Goal: Task Accomplishment & Management: Use online tool/utility

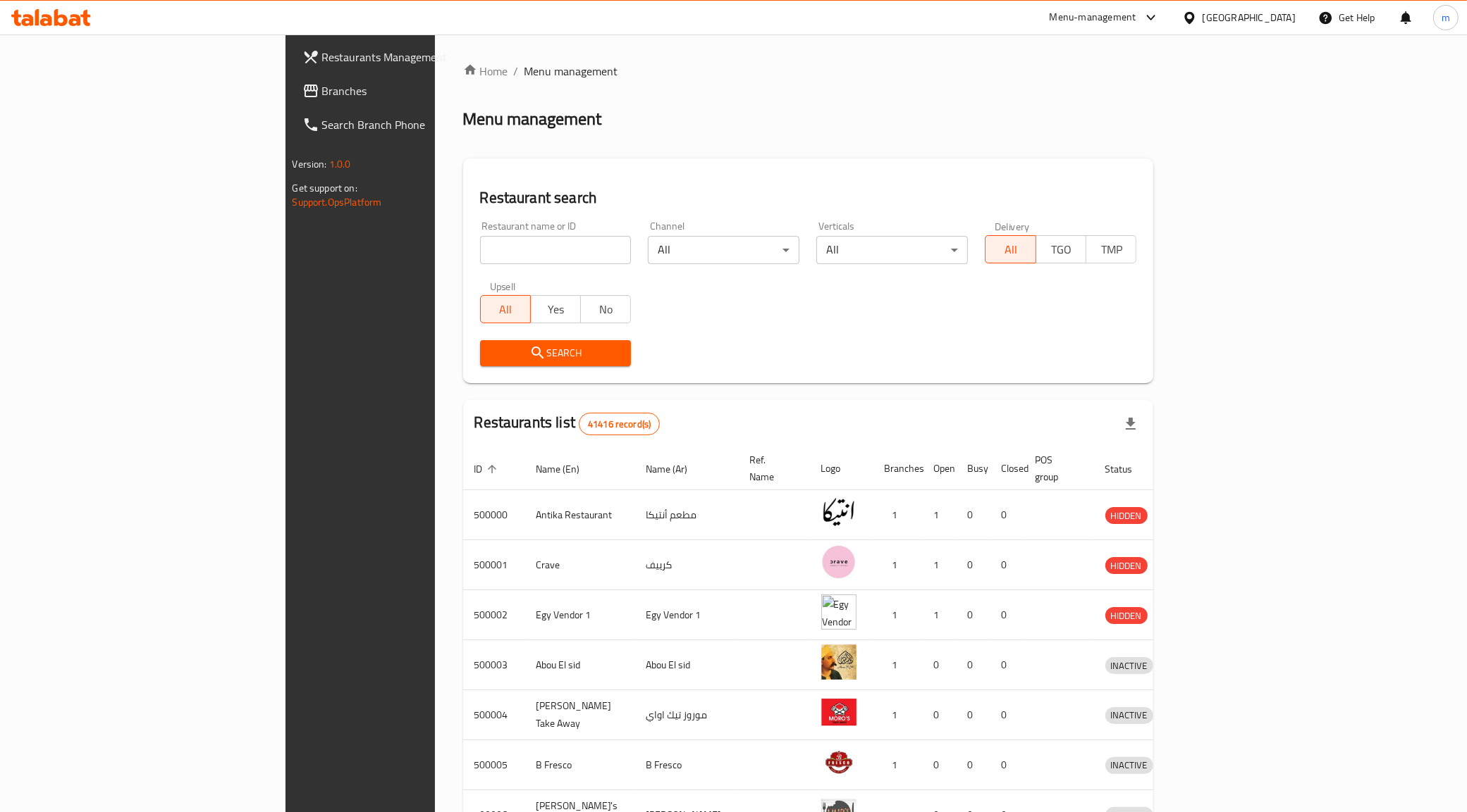
click at [322, 97] on span "Branches" at bounding box center [421, 91] width 198 height 17
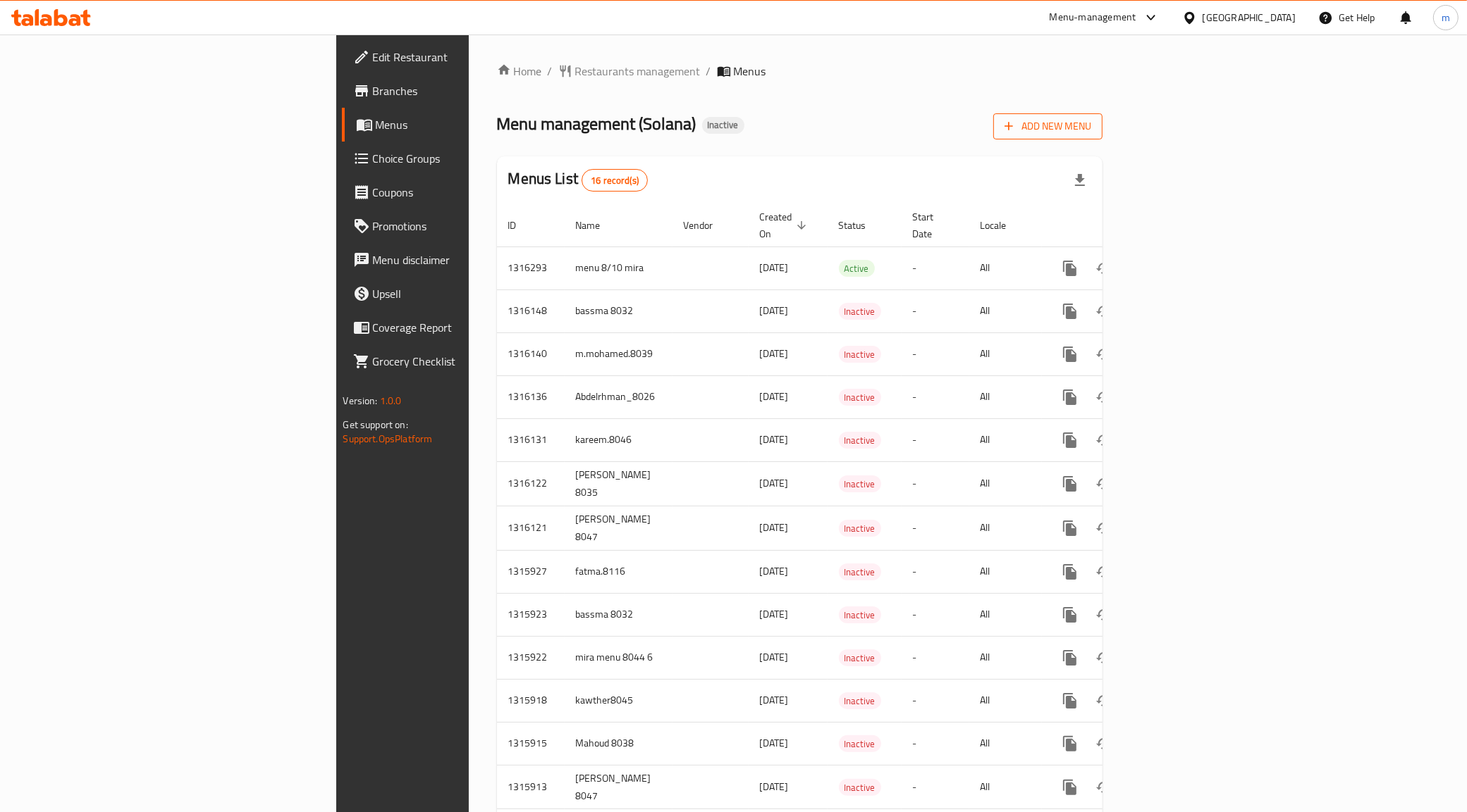
click at [1091, 133] on span "Add New Menu" at bounding box center [1048, 127] width 87 height 18
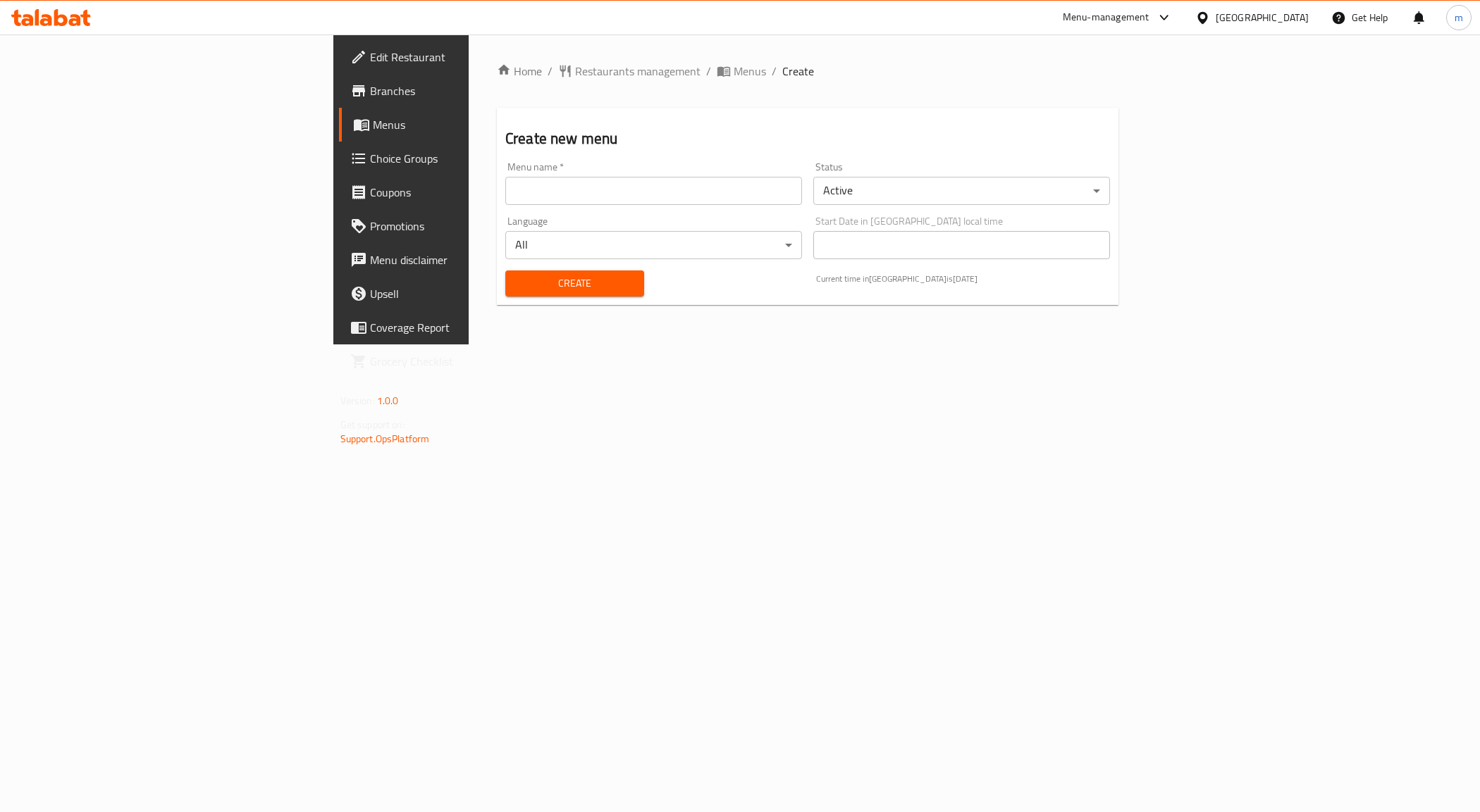
click at [660, 192] on input "text" at bounding box center [654, 191] width 297 height 28
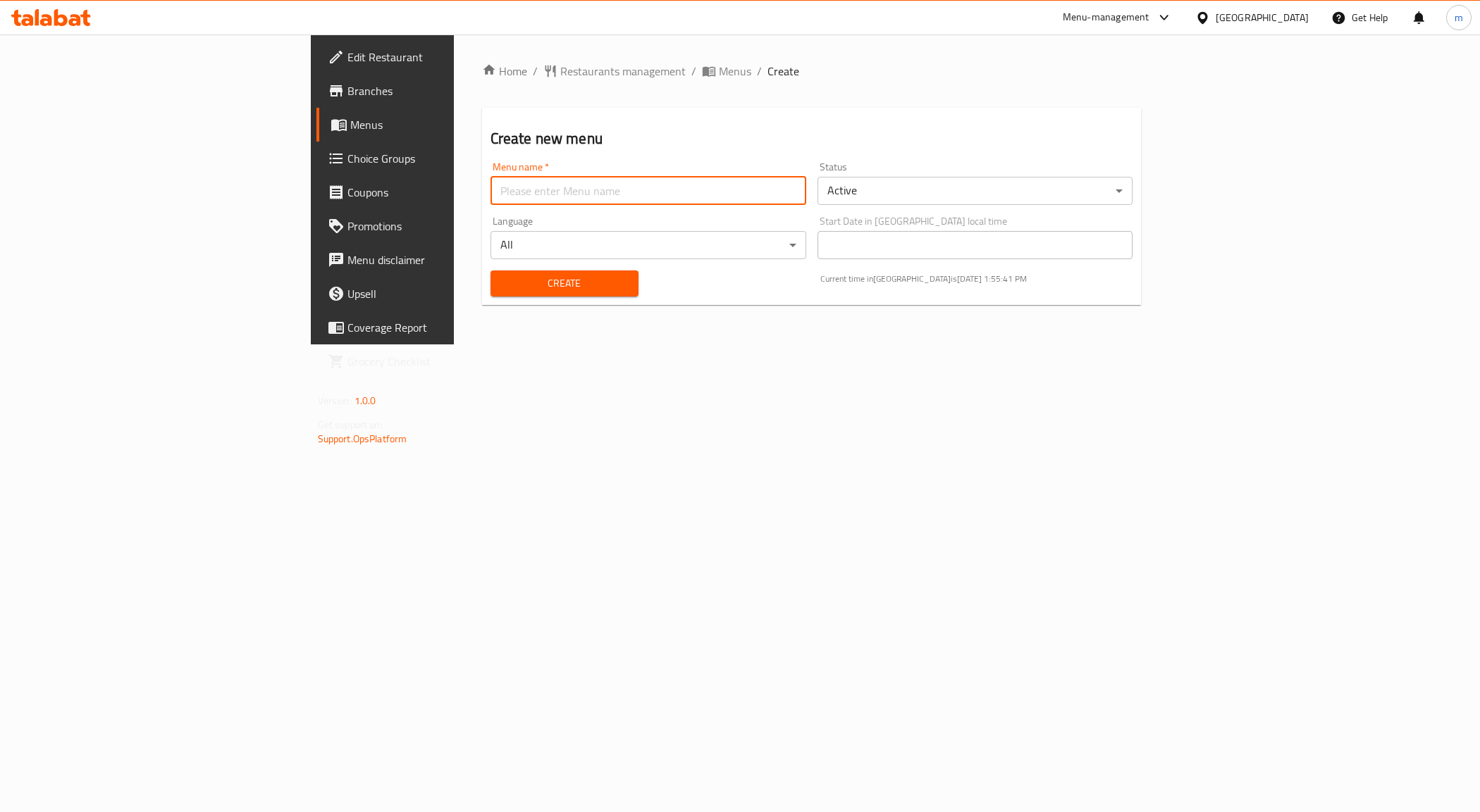
type input "[PERSON_NAME] 8035"
click at [502, 275] on span "Create" at bounding box center [565, 284] width 125 height 18
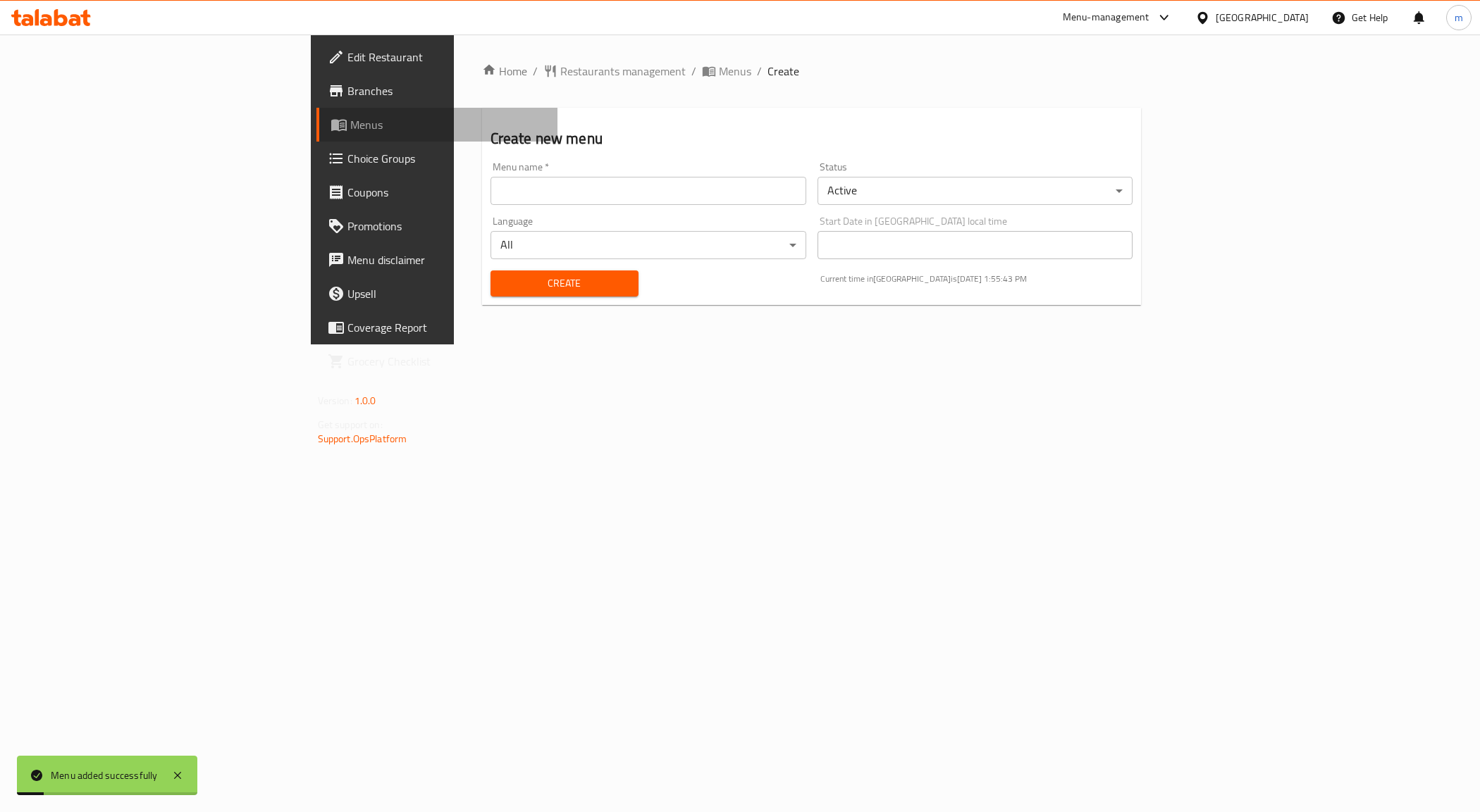
click at [350, 128] on span "Menus" at bounding box center [448, 125] width 197 height 17
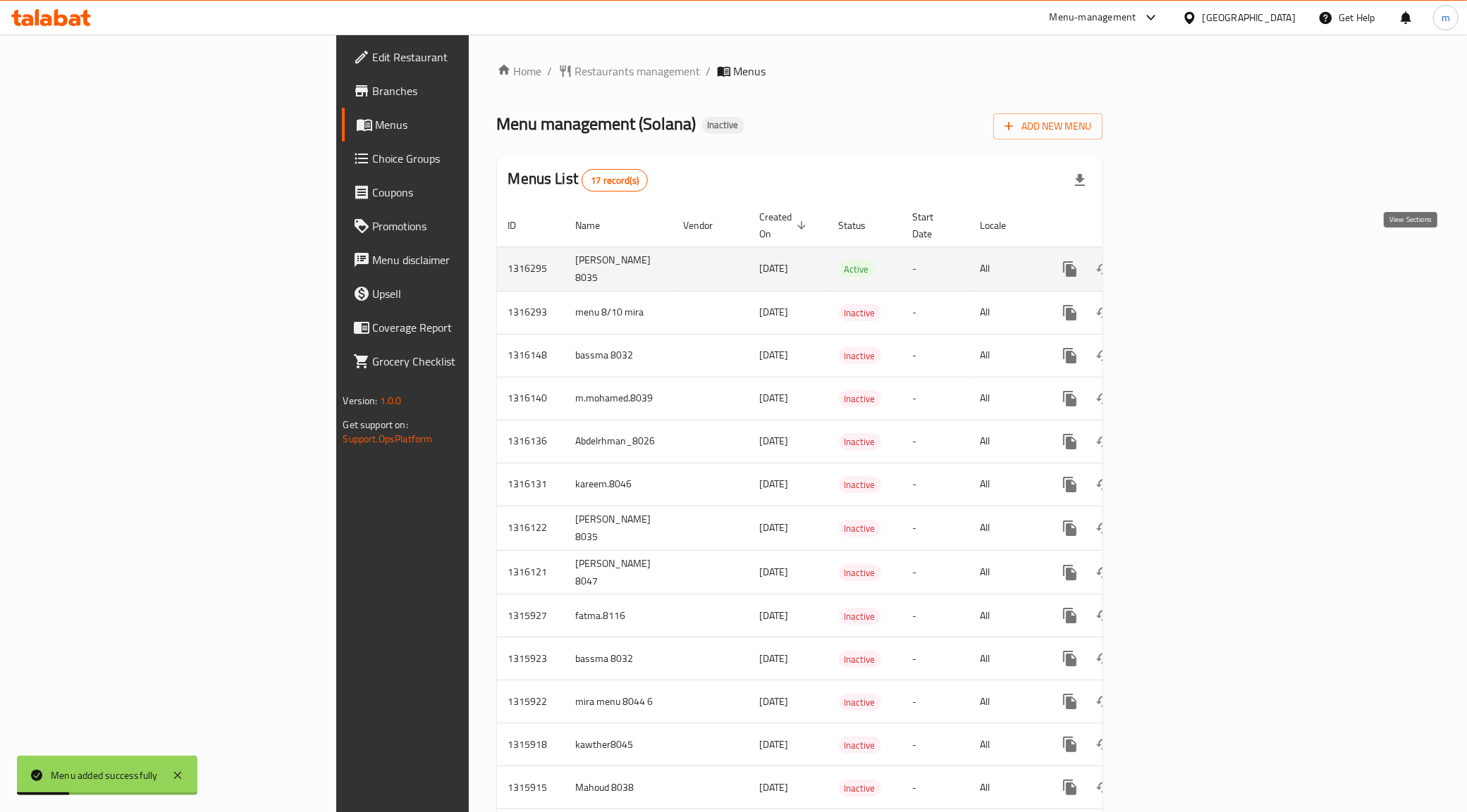
click at [1180, 261] on icon "enhanced table" at bounding box center [1171, 269] width 17 height 17
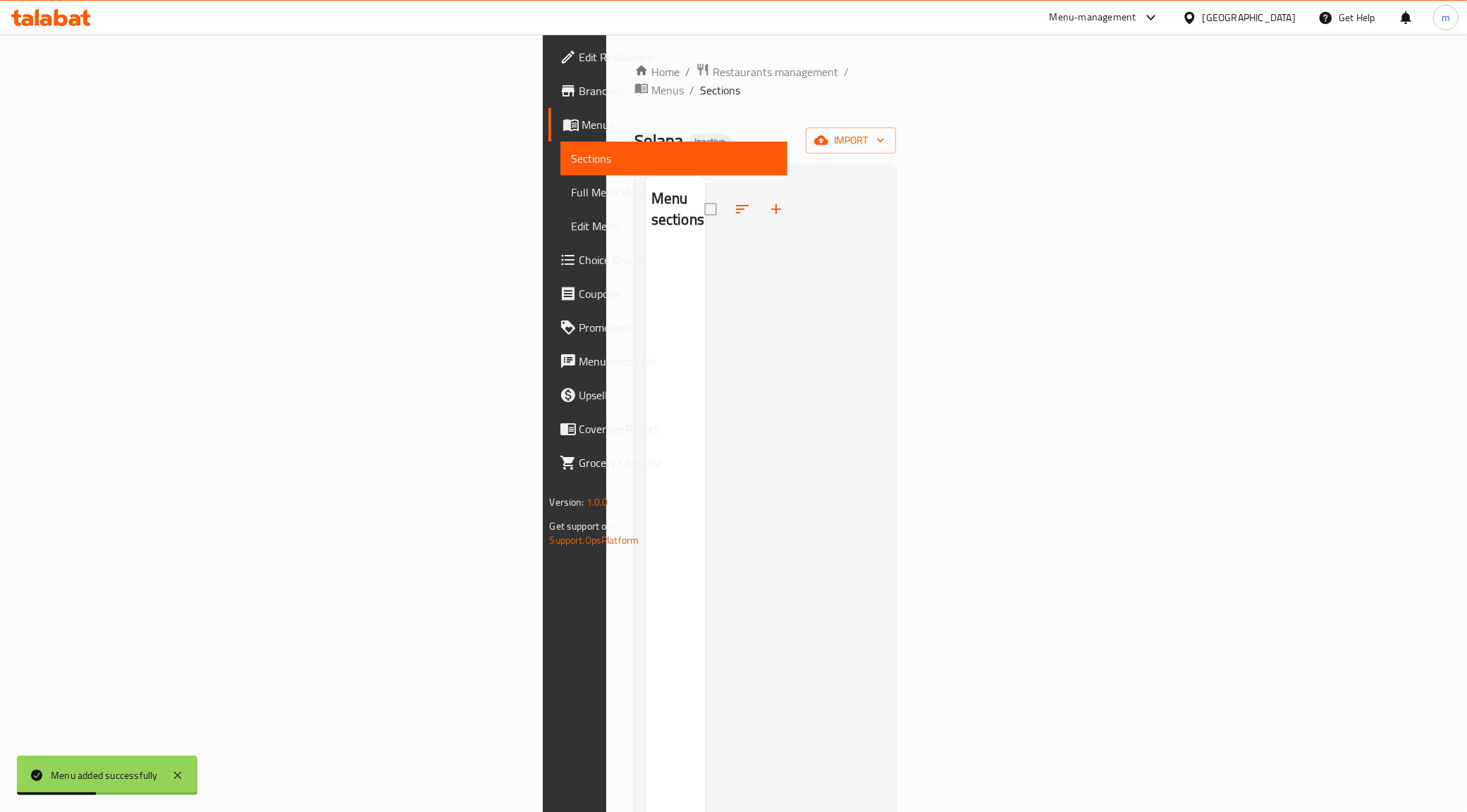
click at [896, 137] on div "Home / Restaurants management / Menus / Sections Solana Inactive import Menu se…" at bounding box center [766, 531] width 262 height 937
click at [885, 132] on span "import" at bounding box center [851, 141] width 68 height 18
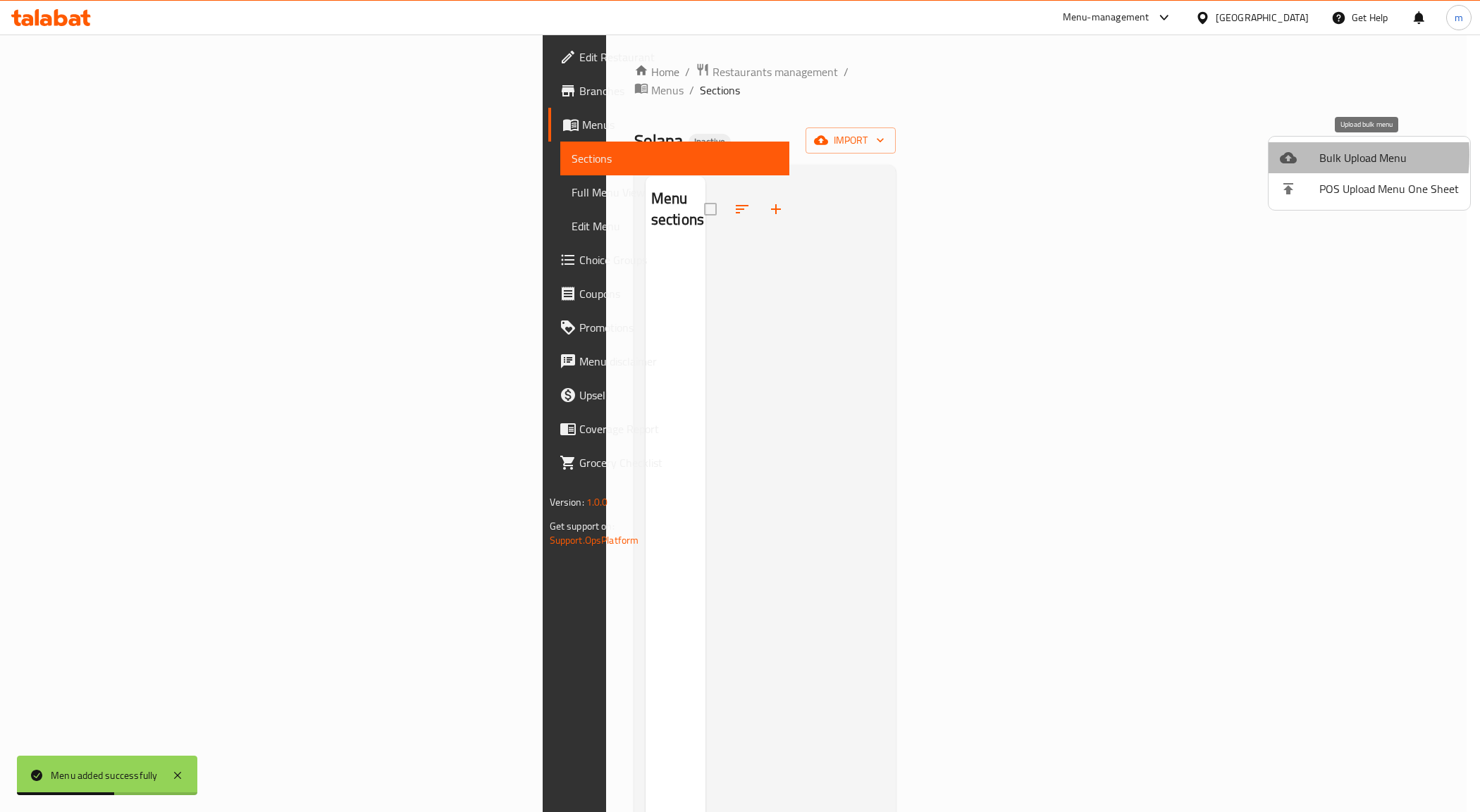
click at [1291, 155] on icon at bounding box center [1288, 158] width 17 height 11
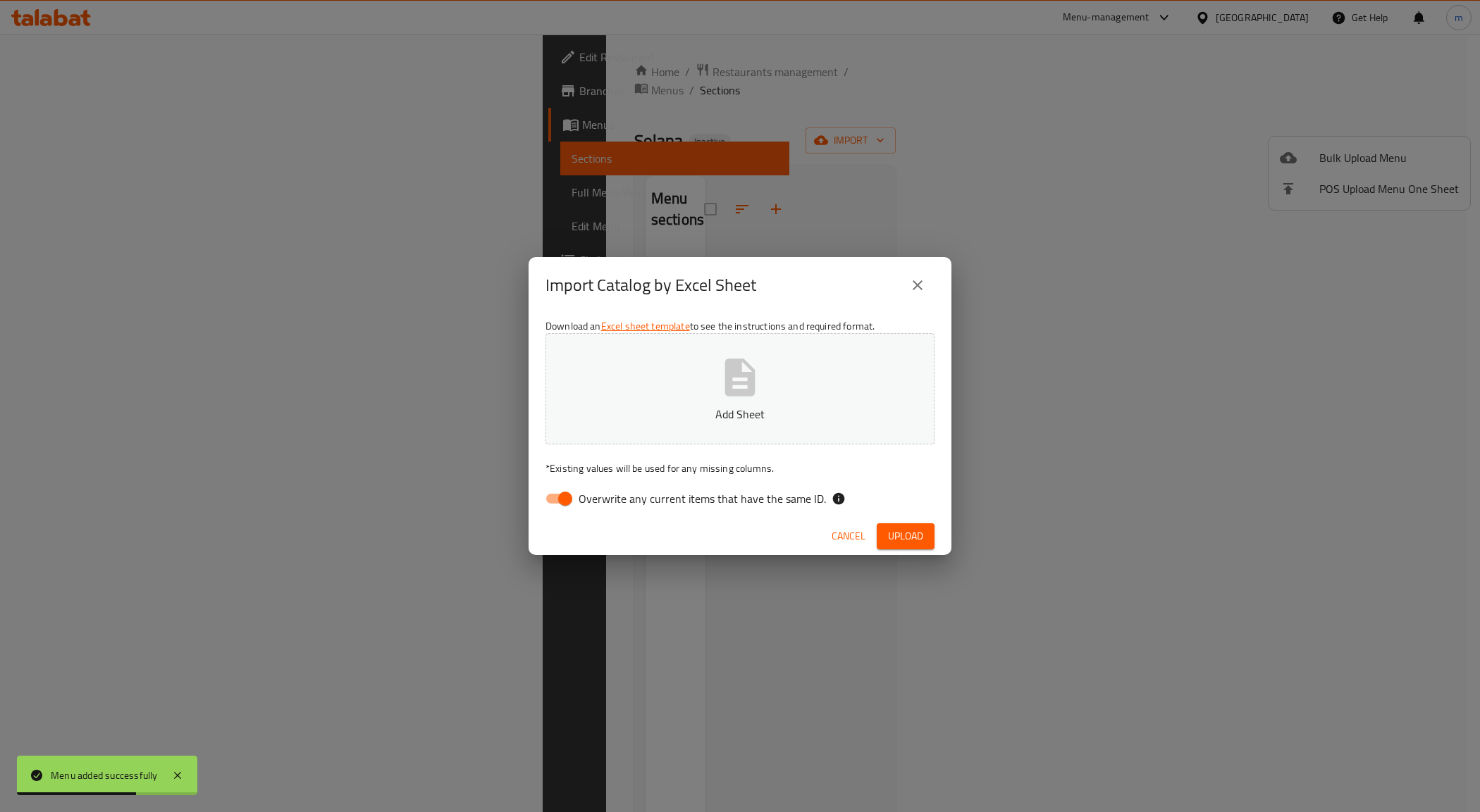
click at [593, 490] on span "Overwrite any current items that have the same ID." at bounding box center [702, 498] width 248 height 17
click at [593, 489] on input "Overwrite any current items that have the same ID." at bounding box center [565, 499] width 80 height 27
checkbox input "false"
click at [682, 423] on p "Add Sheet" at bounding box center [740, 414] width 346 height 17
click at [900, 533] on span "Upload" at bounding box center [906, 536] width 35 height 18
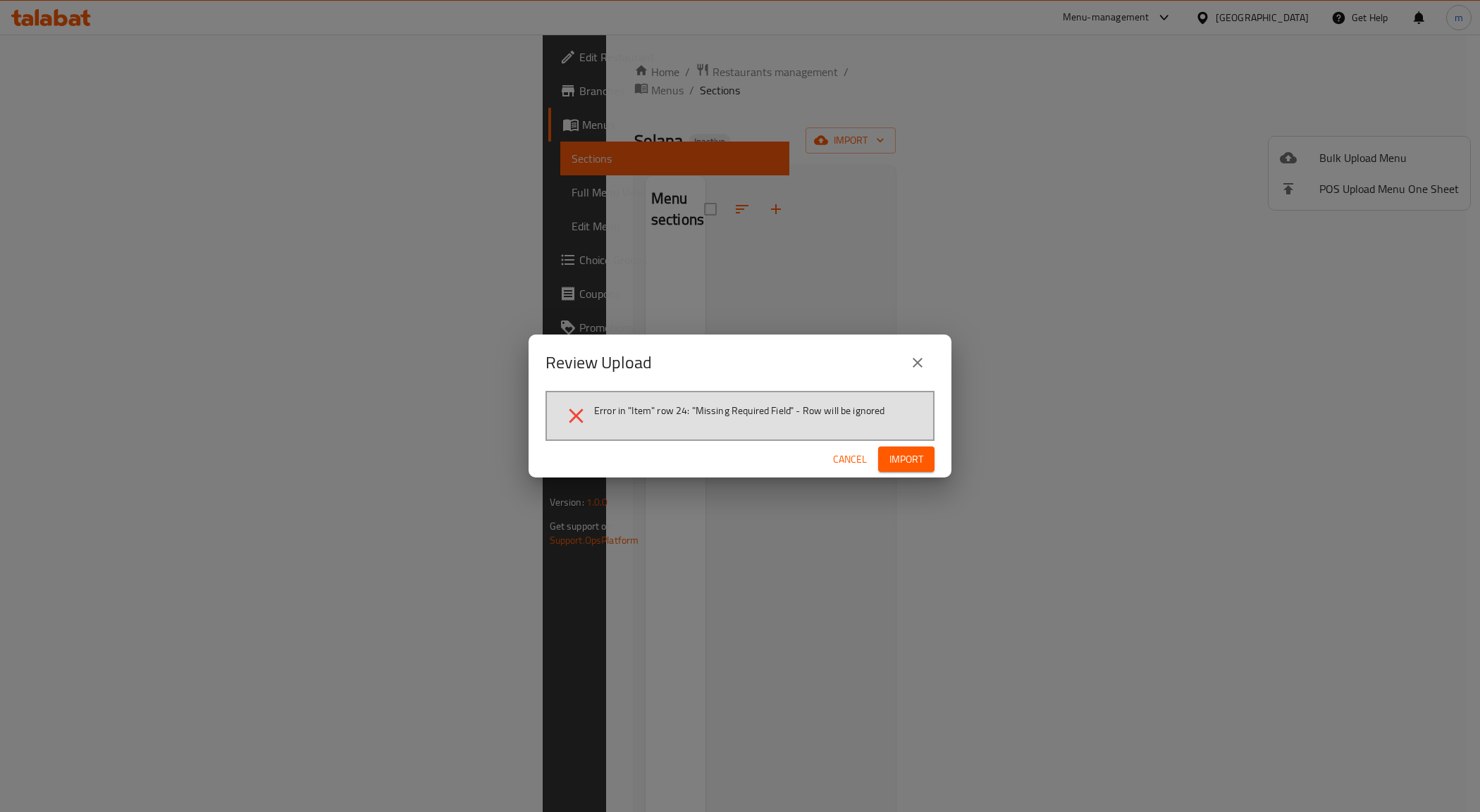
click at [839, 453] on span "Cancel" at bounding box center [850, 460] width 34 height 18
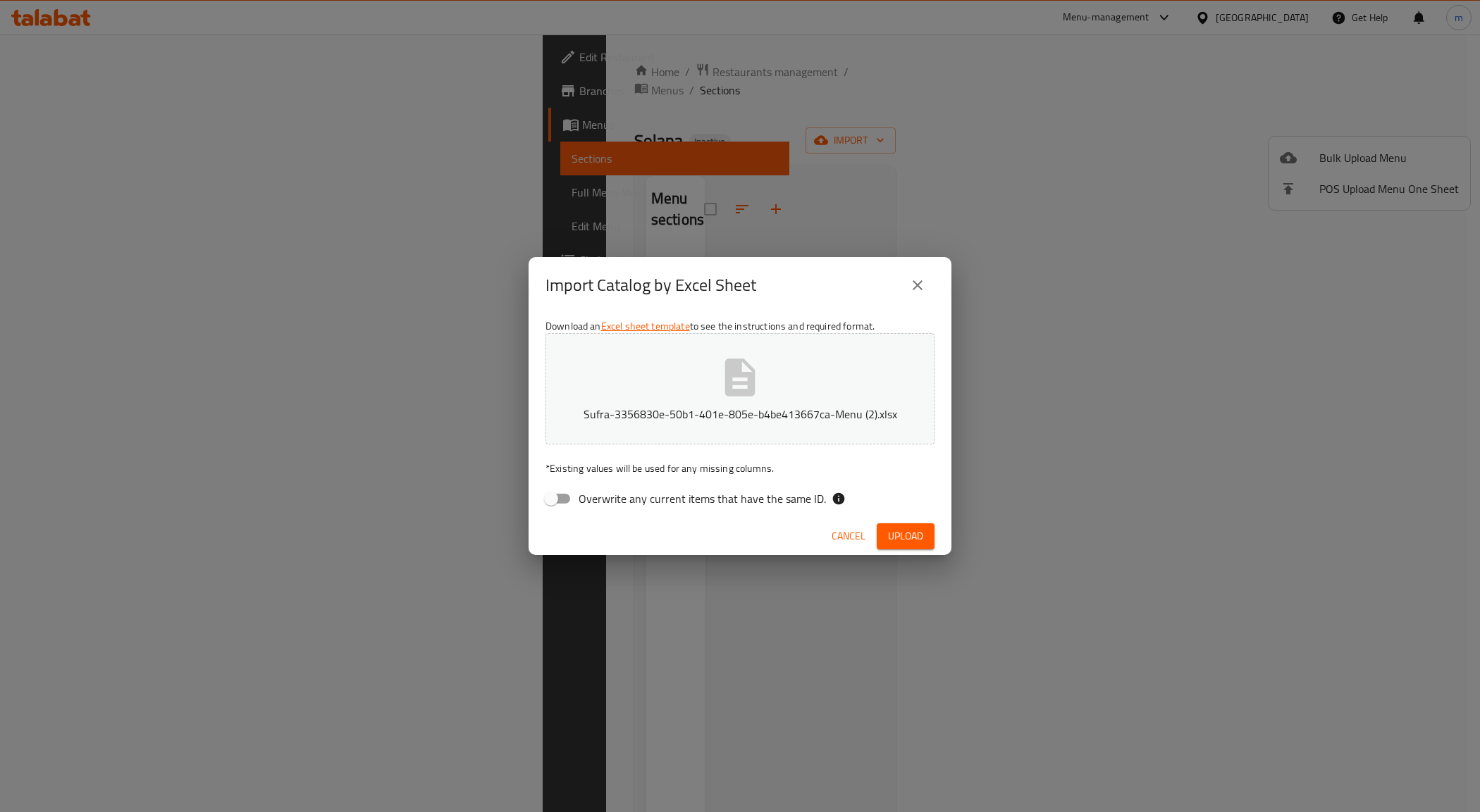
click at [901, 547] on button "Upload" at bounding box center [905, 536] width 57 height 26
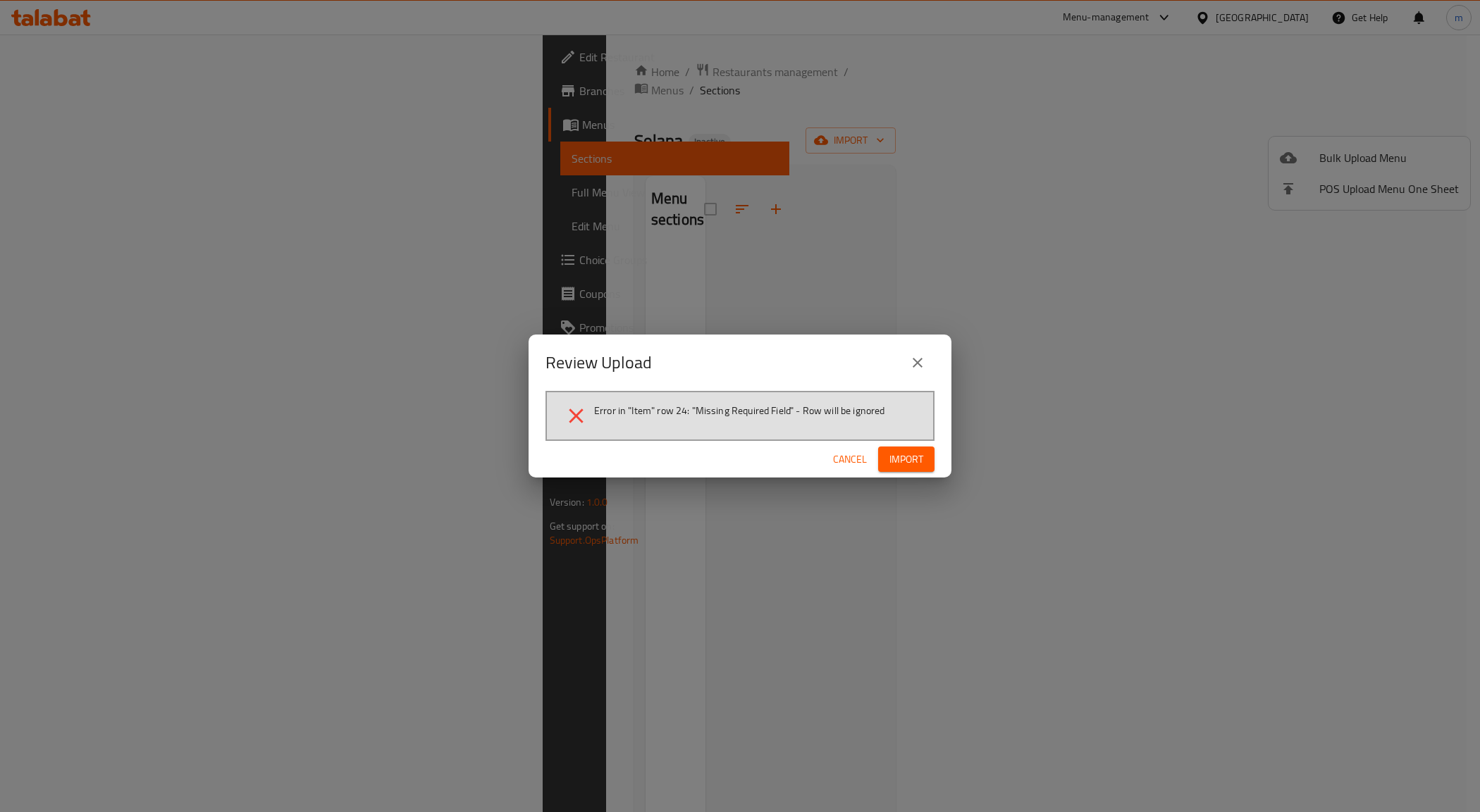
click at [922, 360] on icon "close" at bounding box center [917, 363] width 10 height 10
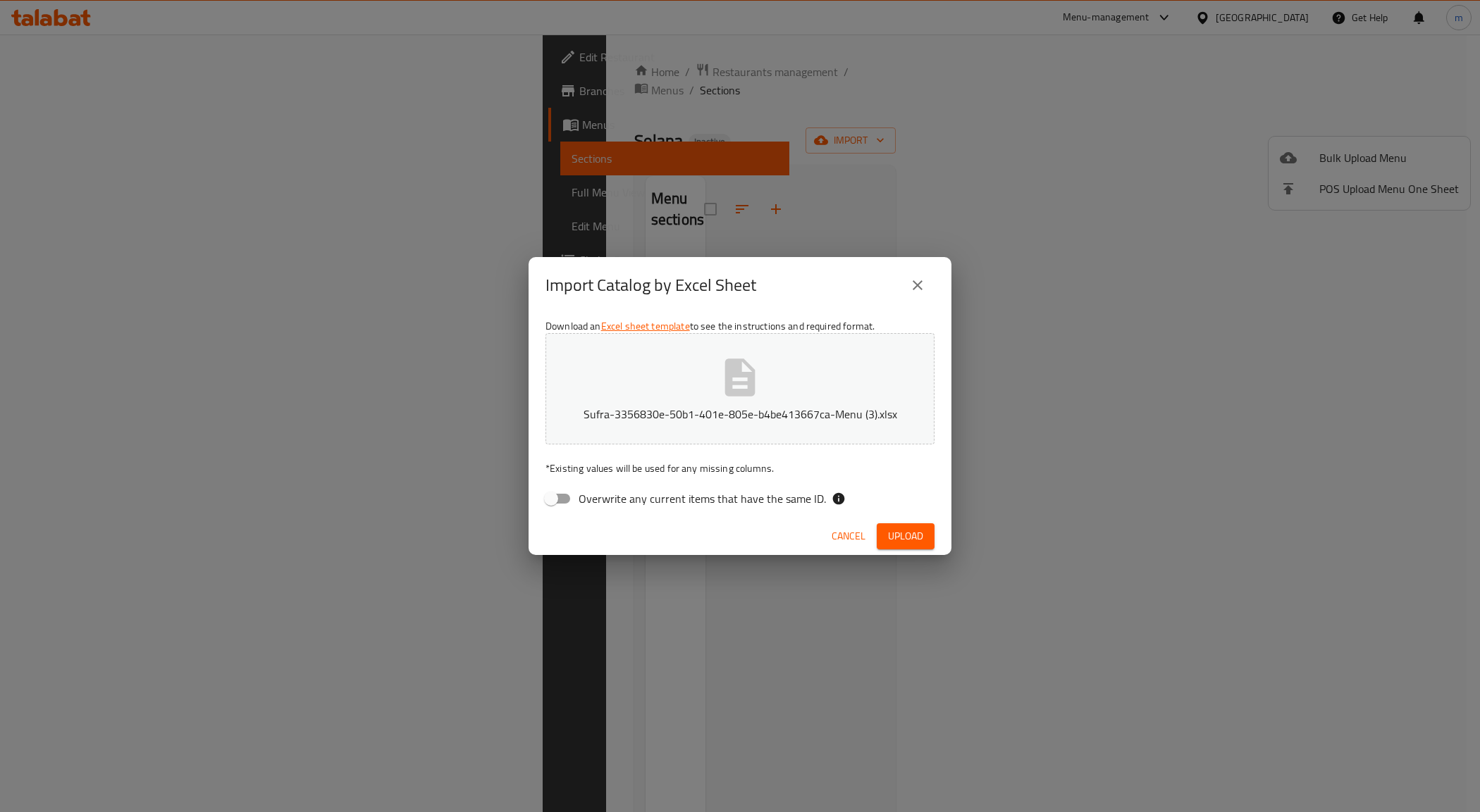
click at [903, 533] on span "Upload" at bounding box center [906, 536] width 35 height 18
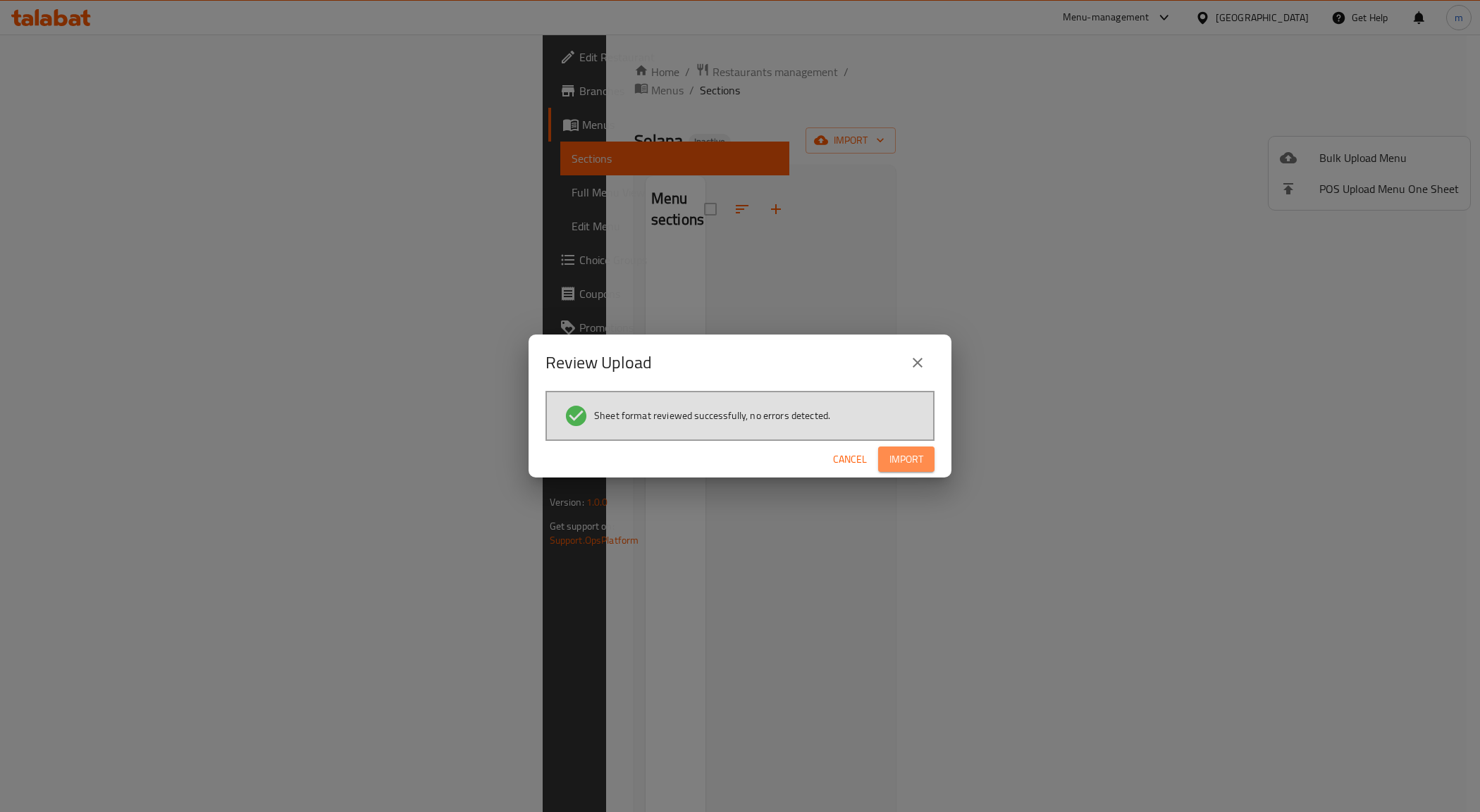
click at [921, 451] on span "Import" at bounding box center [907, 460] width 34 height 18
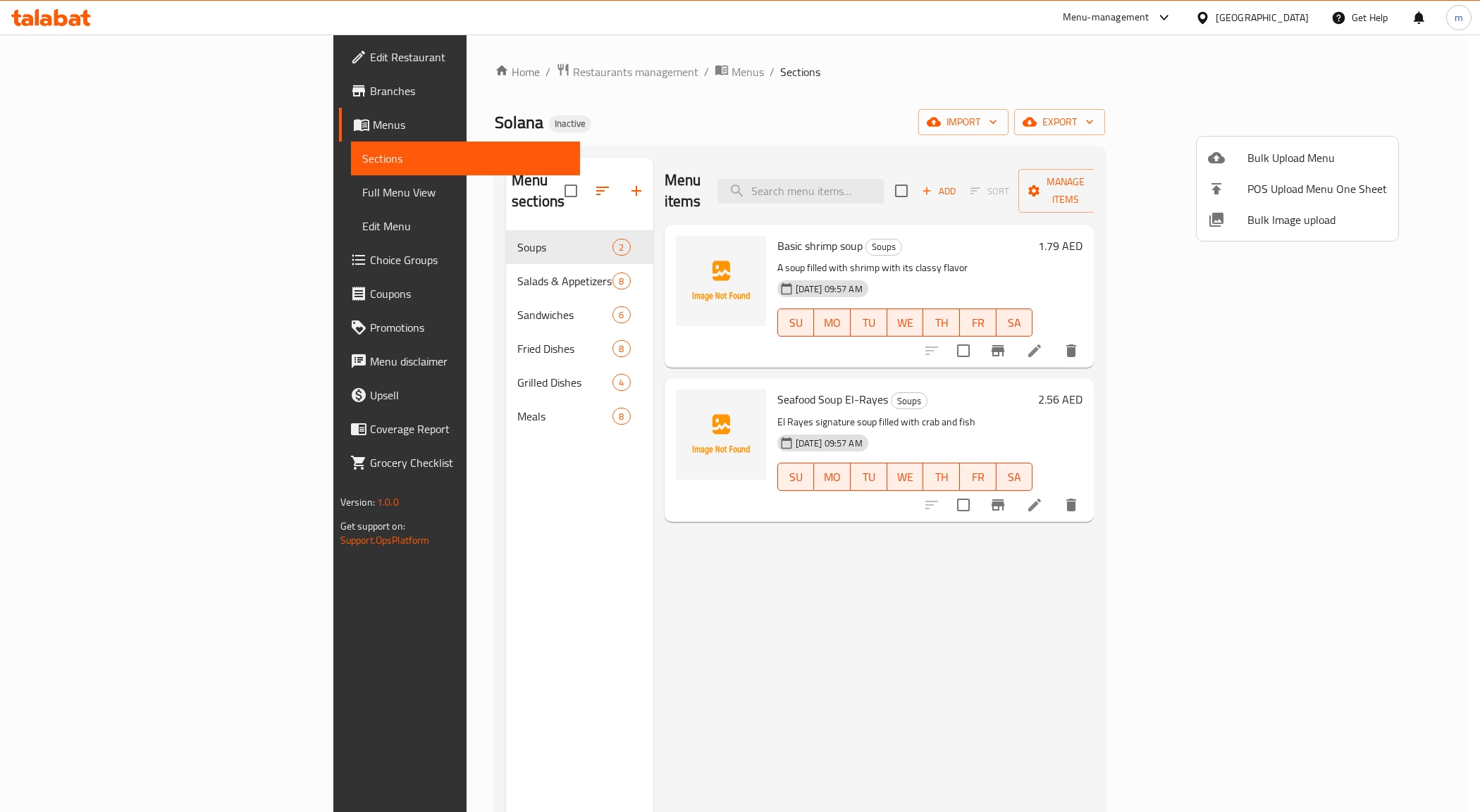
click at [72, 194] on div at bounding box center [740, 406] width 1480 height 812
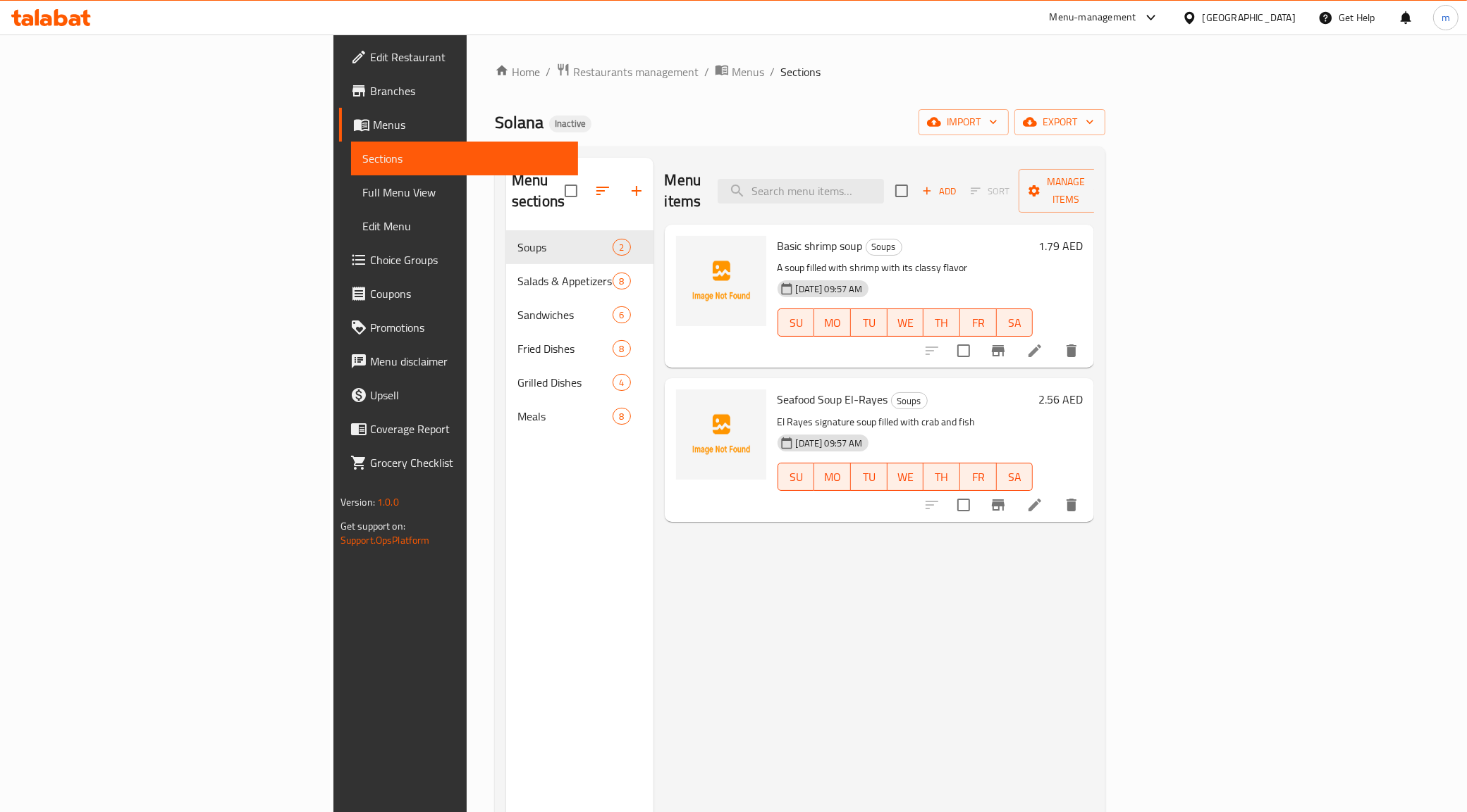
click at [362, 195] on span "Full Menu View" at bounding box center [464, 192] width 205 height 17
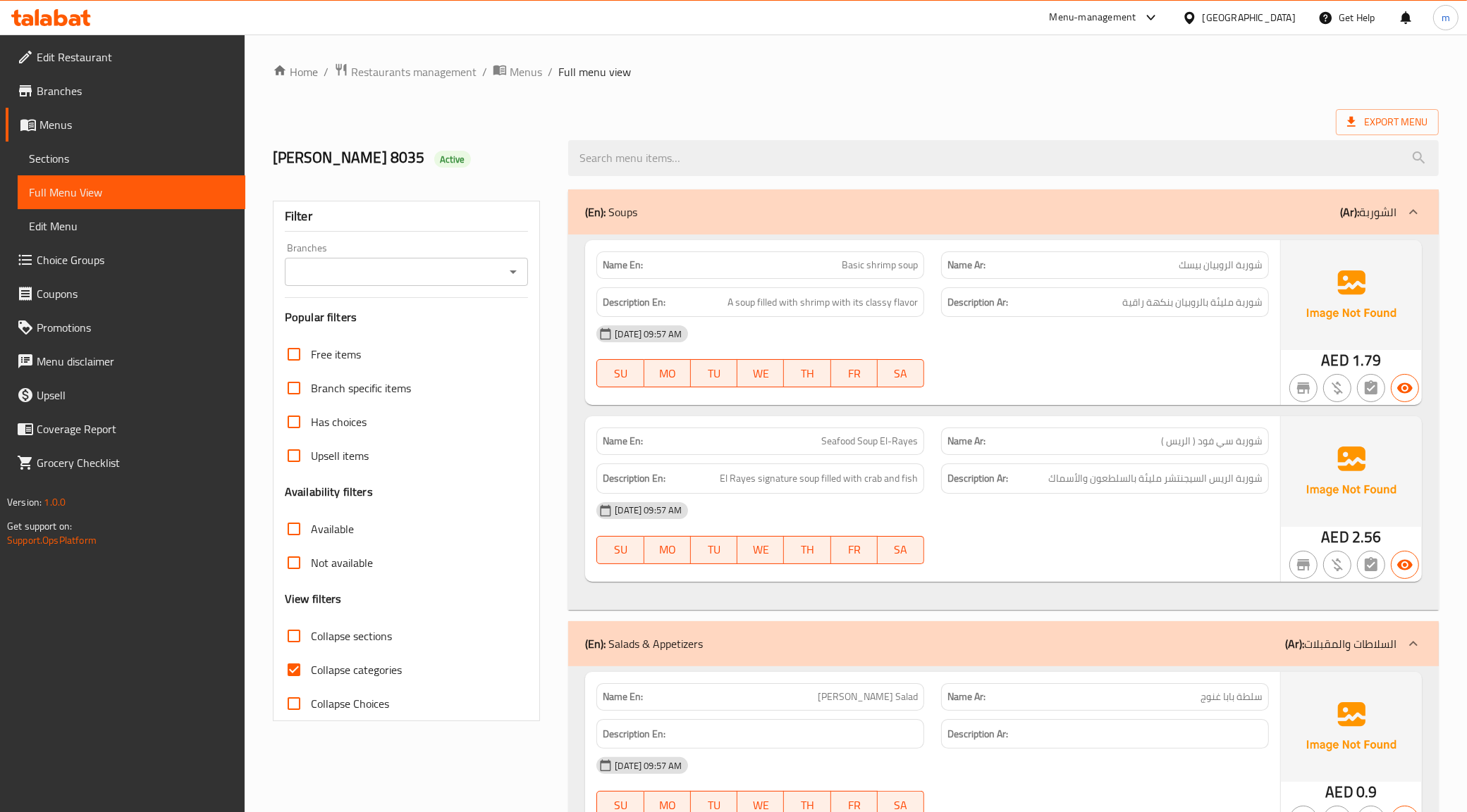
click at [311, 682] on label "Collapse categories" at bounding box center [339, 670] width 125 height 34
click at [311, 682] on input "Collapse categories" at bounding box center [294, 670] width 34 height 34
checkbox input "false"
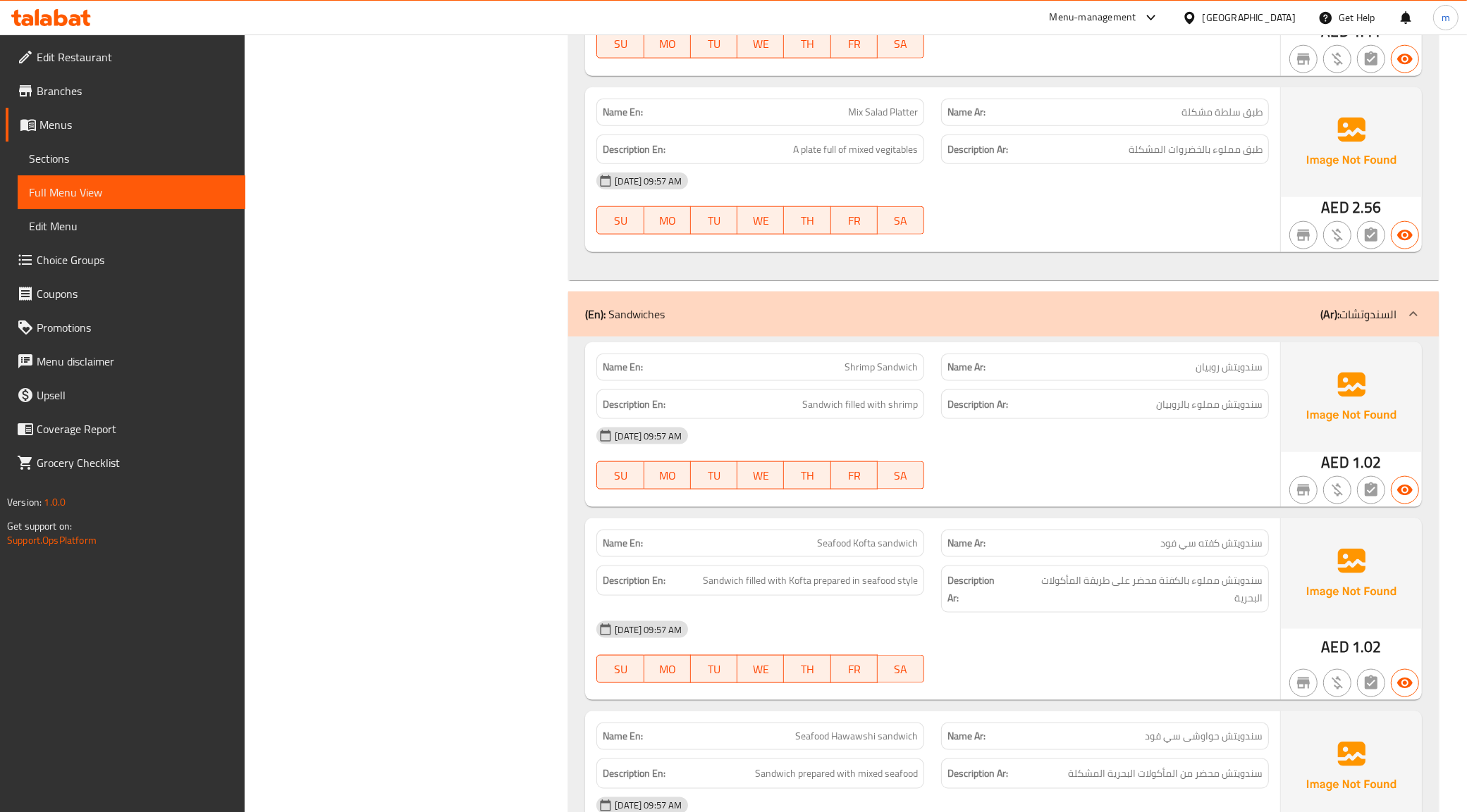
scroll to position [1849, 0]
